Goal: Task Accomplishment & Management: Manage account settings

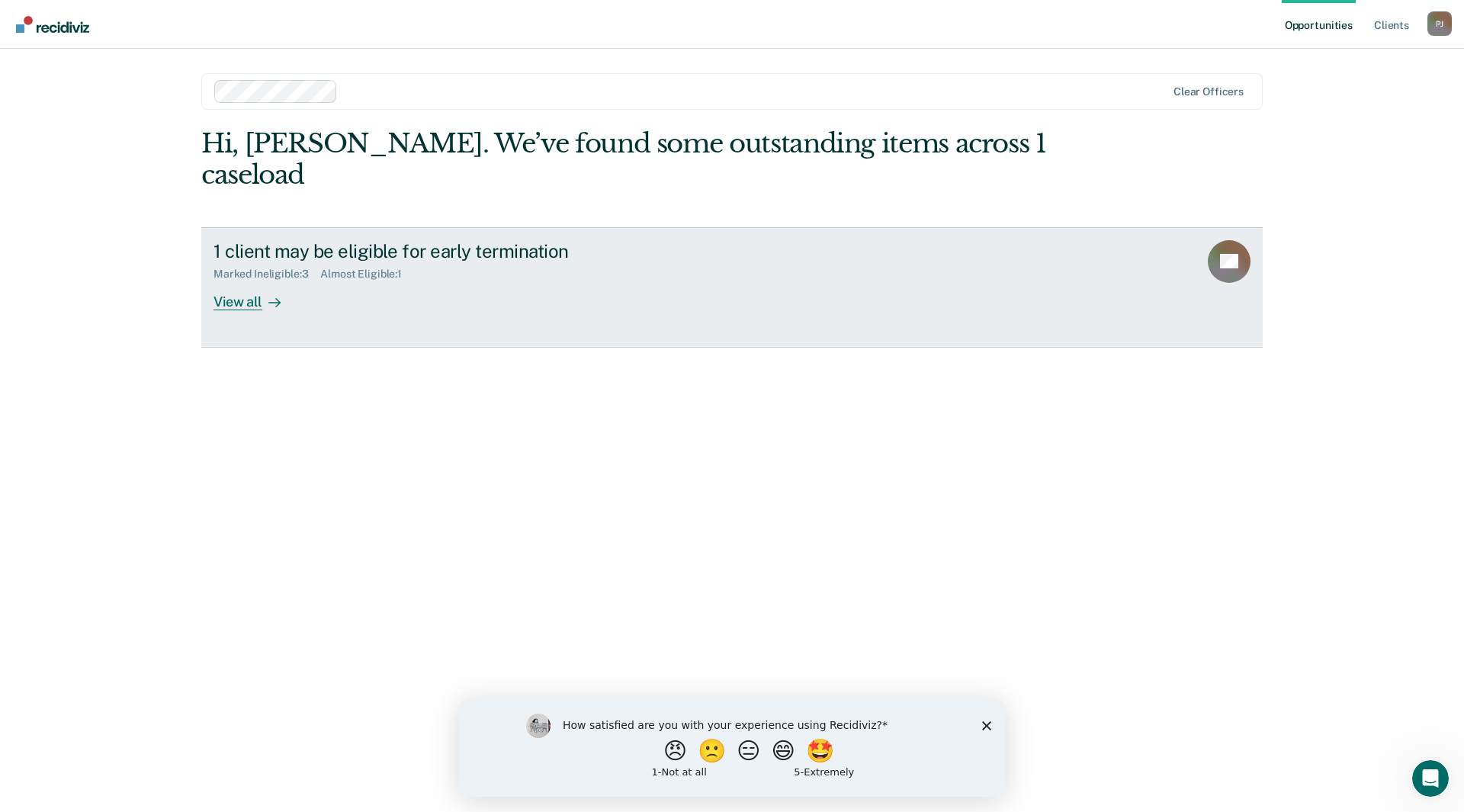
click at [251, 281] on div "View all" at bounding box center [256, 296] width 85 height 29
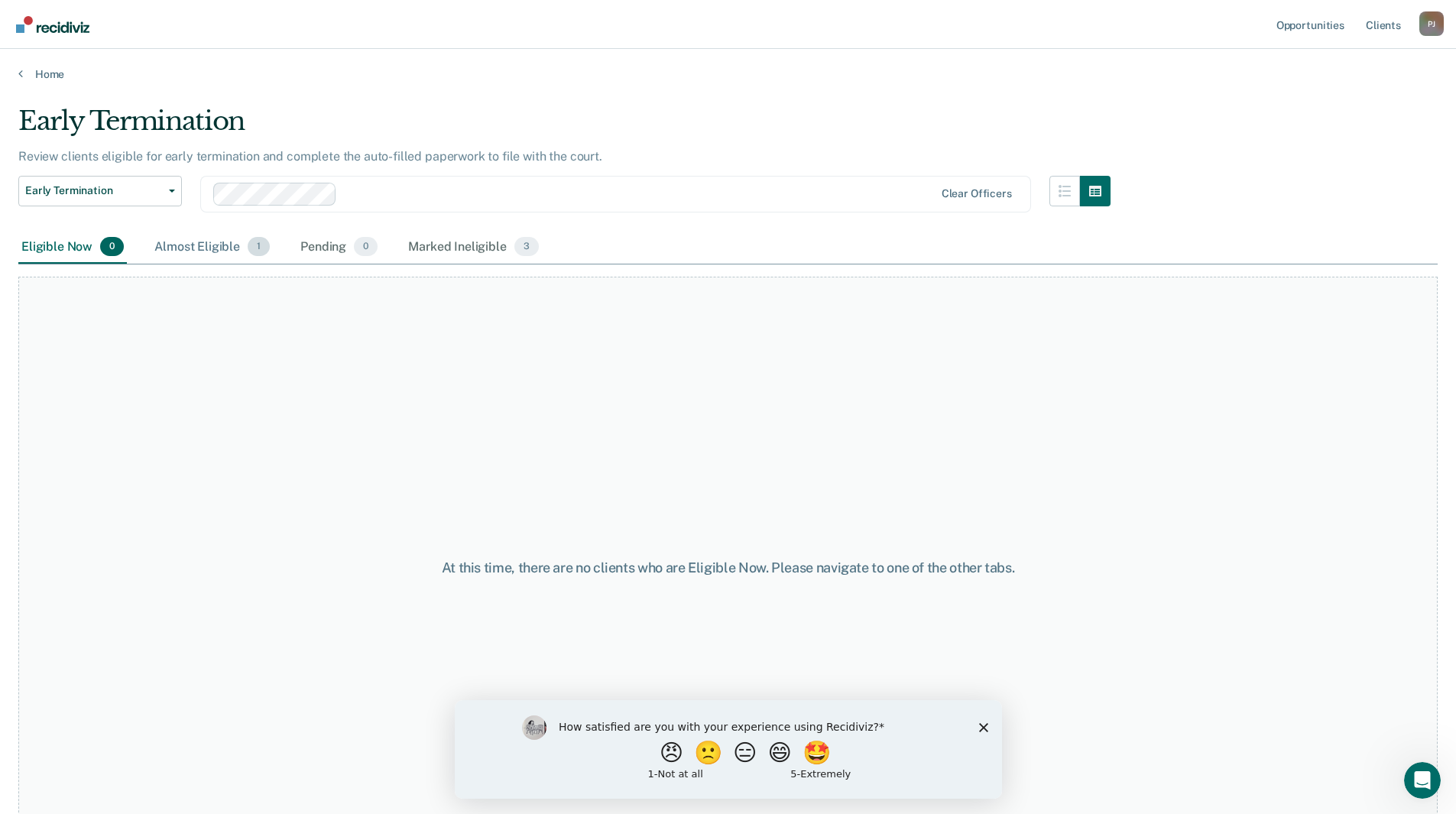
click at [251, 247] on span "1" at bounding box center [259, 246] width 22 height 20
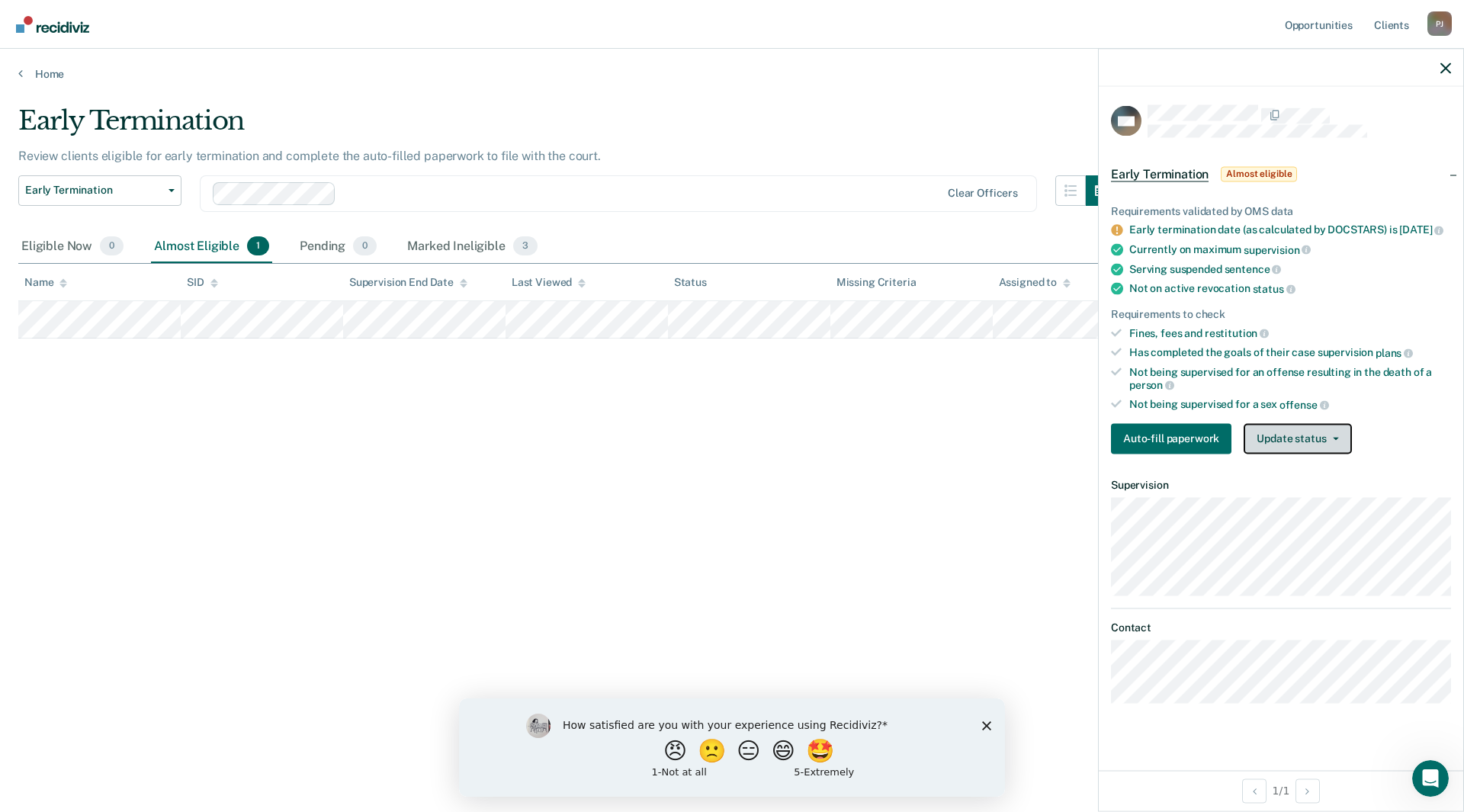
click at [1292, 446] on button "Update status" at bounding box center [1298, 438] width 108 height 30
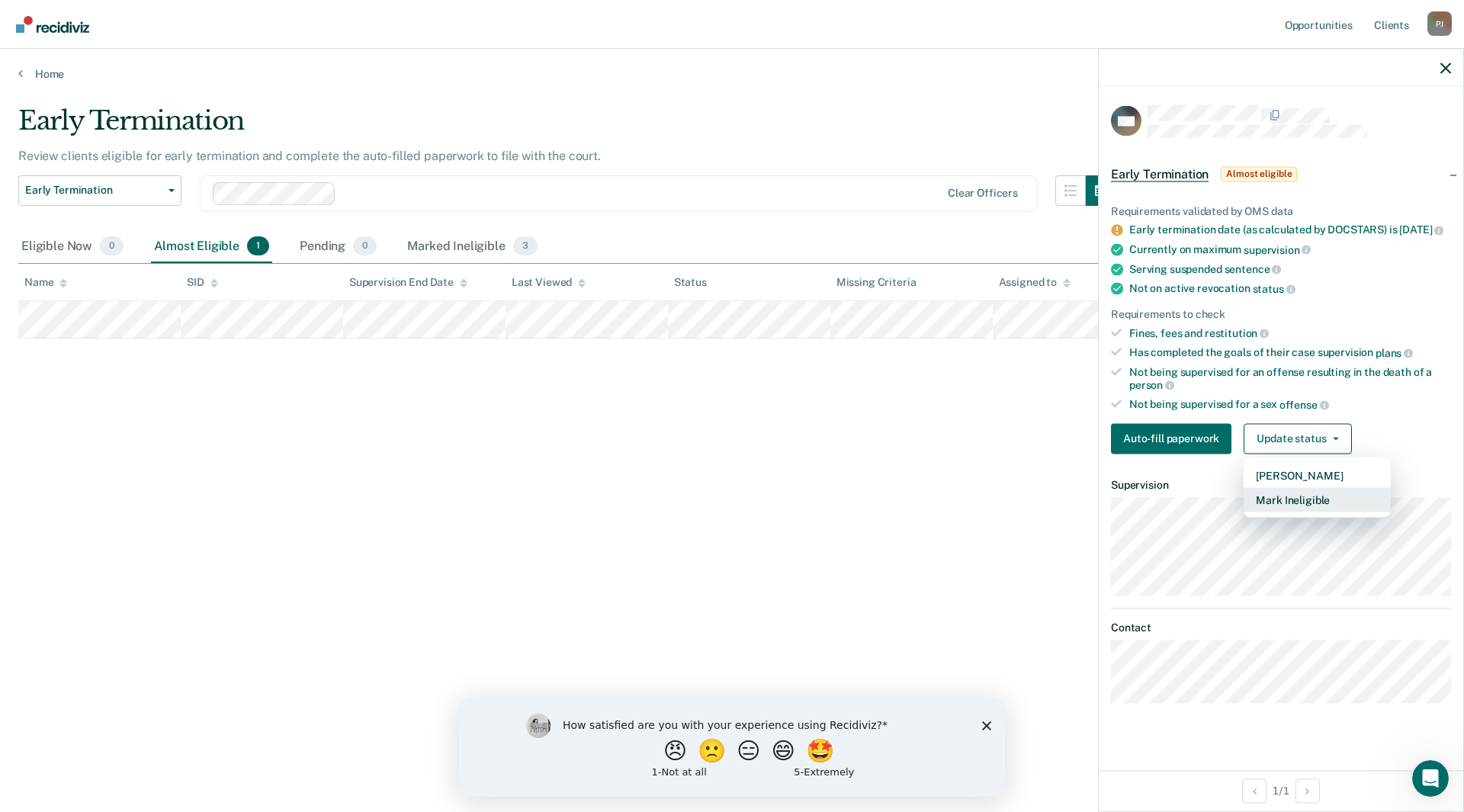
click at [1294, 512] on button "Mark Ineligible" at bounding box center [1317, 499] width 147 height 24
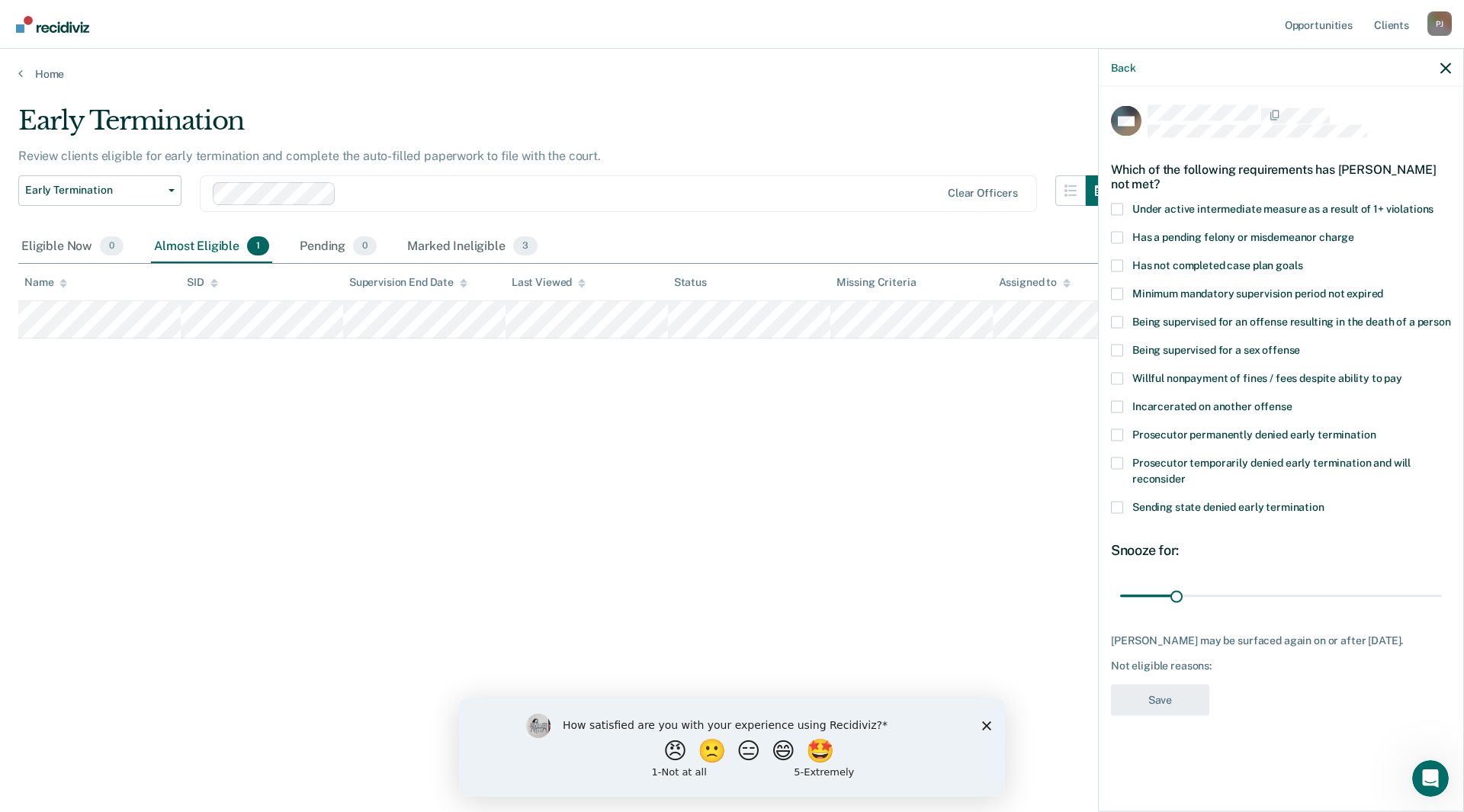
click at [1119, 345] on span at bounding box center [1117, 350] width 12 height 12
click at [1300, 344] on input "Being supervised for a sex offense" at bounding box center [1300, 344] width 0 height 0
click at [1120, 347] on span at bounding box center [1117, 350] width 12 height 12
click at [1300, 344] on input "Being supervised for a sex offense" at bounding box center [1300, 344] width 0 height 0
click at [1440, 63] on div "Back" at bounding box center [1281, 68] width 365 height 38
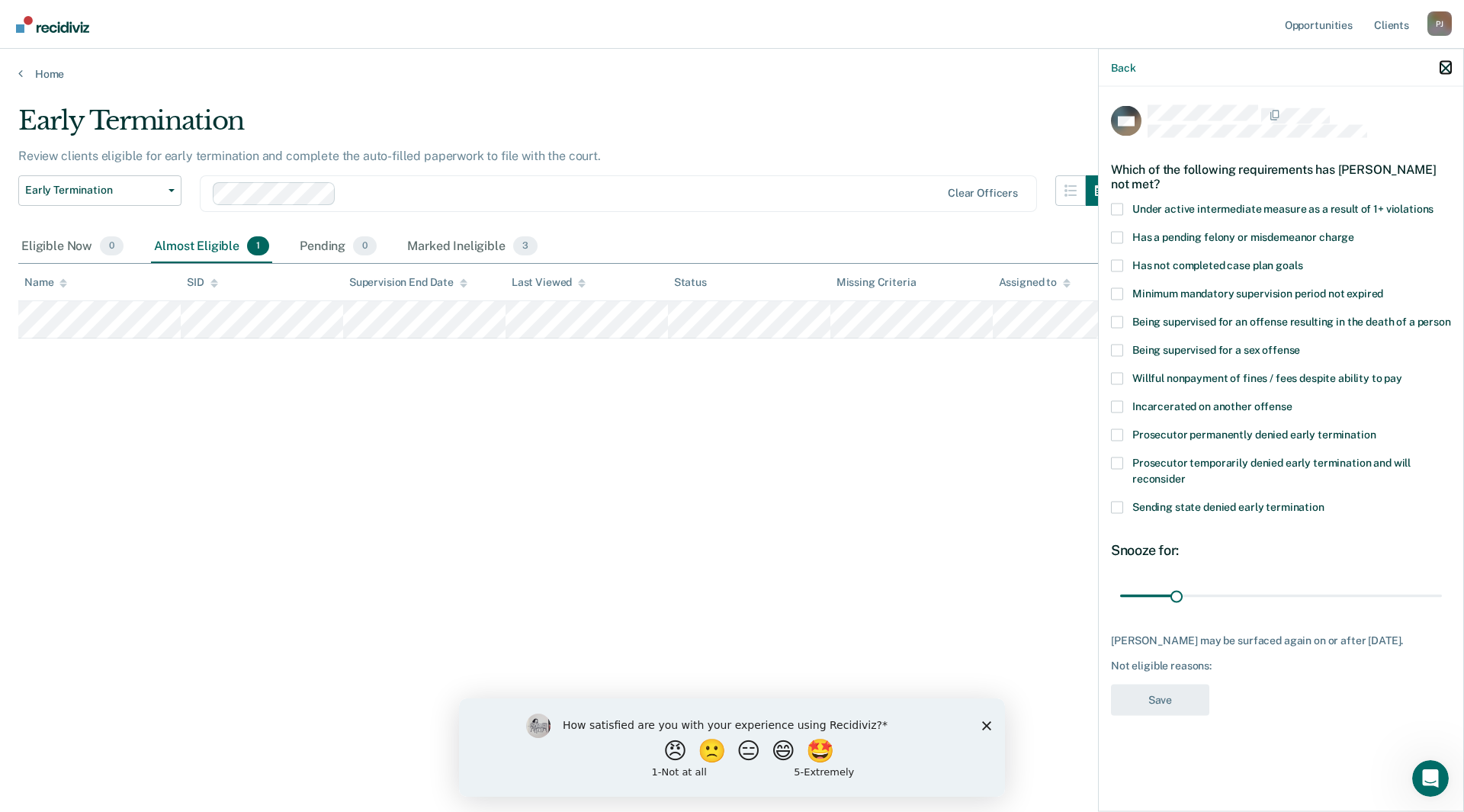
click at [1450, 67] on icon "button" at bounding box center [1446, 68] width 10 height 10
